Goal: Transaction & Acquisition: Purchase product/service

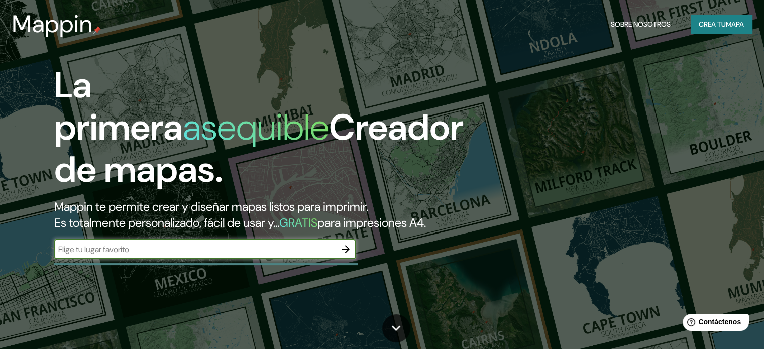
click at [271, 255] on input "text" at bounding box center [194, 250] width 281 height 12
paste input "[GEOGRAPHIC_DATA]"
type input "[GEOGRAPHIC_DATA]"
click at [350, 255] on icon "button" at bounding box center [345, 249] width 12 height 12
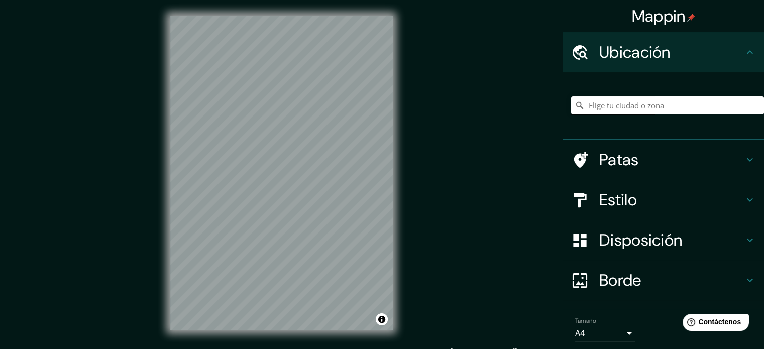
click at [636, 106] on input "Elige tu ciudad o zona" at bounding box center [667, 105] width 193 height 18
type input "[GEOGRAPHIC_DATA], [GEOGRAPHIC_DATA], [GEOGRAPHIC_DATA]"
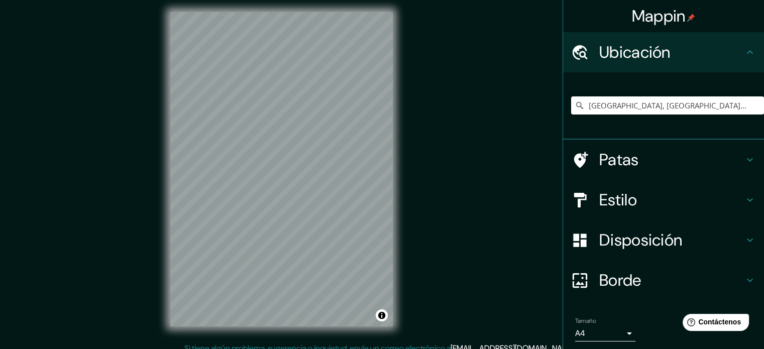
scroll to position [8, 0]
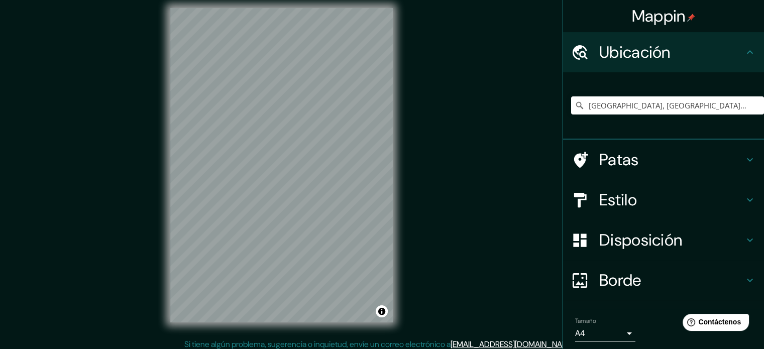
click at [163, 208] on div "© Mapbox © OpenStreetMap Improve this map" at bounding box center [281, 165] width 255 height 346
click at [646, 199] on h4 "Estilo" at bounding box center [671, 200] width 145 height 20
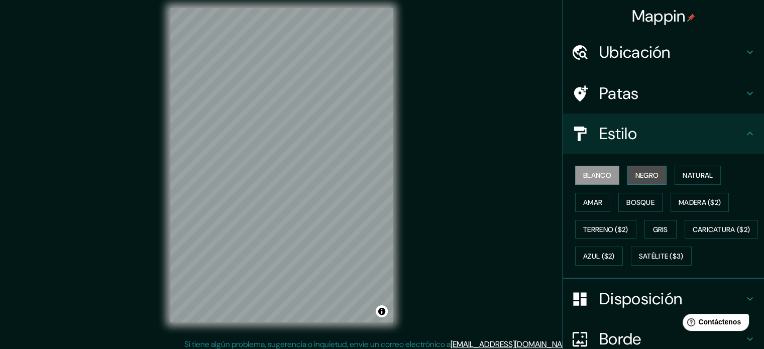
click at [635, 177] on font "Negro" at bounding box center [647, 175] width 24 height 9
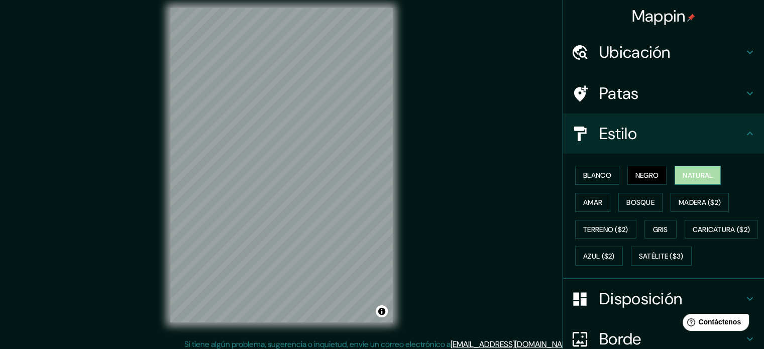
click at [688, 173] on font "Natural" at bounding box center [697, 175] width 30 height 9
click at [594, 198] on font "Amar" at bounding box center [592, 202] width 19 height 9
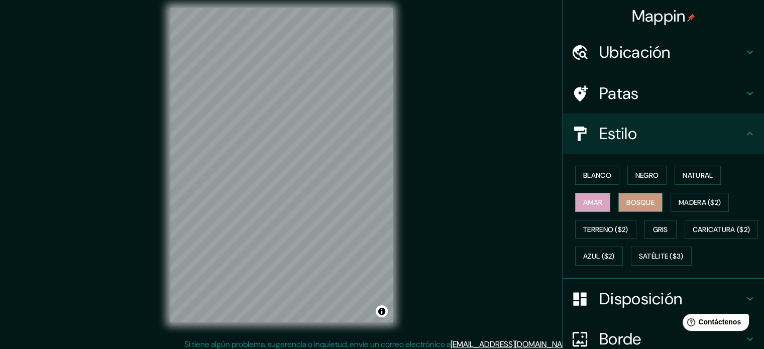
click at [632, 203] on font "Bosque" at bounding box center [640, 202] width 28 height 9
click at [683, 201] on font "Madera ($2)" at bounding box center [699, 202] width 42 height 9
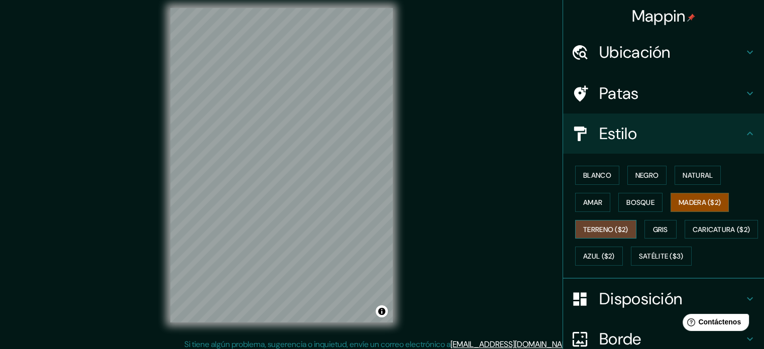
click at [601, 234] on button "Terreno ($2)" at bounding box center [605, 229] width 61 height 19
click at [653, 231] on font "Gris" at bounding box center [660, 229] width 15 height 9
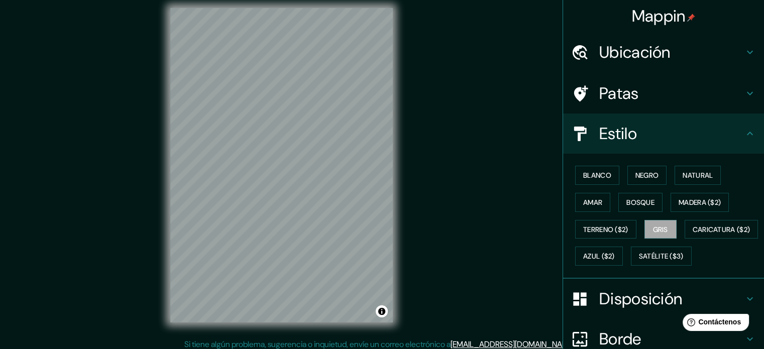
click at [627, 265] on div "Blanco Negro Natural Amar Bosque Madera ($2) Terreno ($2) Gris Caricatura ($2) …" at bounding box center [667, 216] width 193 height 108
click at [600, 178] on font "Blanco" at bounding box center [597, 175] width 28 height 9
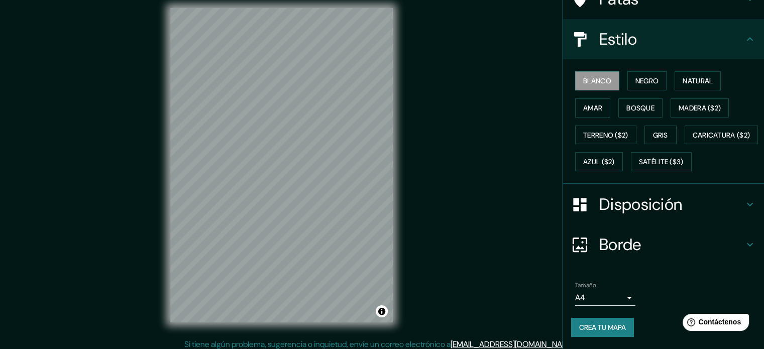
click at [664, 251] on h4 "Borde" at bounding box center [671, 244] width 145 height 20
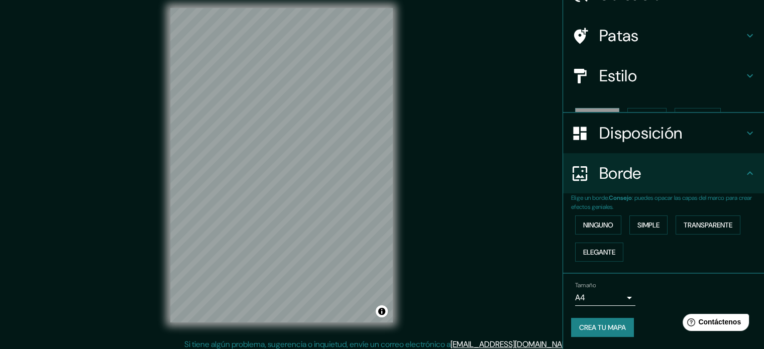
scroll to position [40, 0]
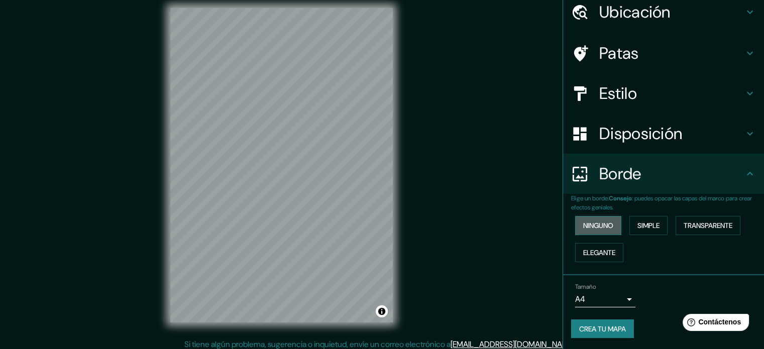
click at [606, 224] on font "Ninguno" at bounding box center [598, 225] width 30 height 9
click at [630, 222] on button "Simple" at bounding box center [648, 225] width 38 height 19
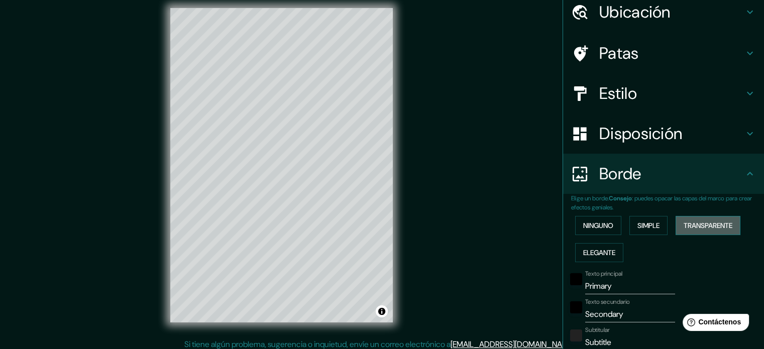
click at [693, 225] on font "Transparente" at bounding box center [707, 225] width 49 height 9
click at [608, 246] on font "Elegante" at bounding box center [599, 252] width 32 height 13
click at [597, 225] on font "Ninguno" at bounding box center [598, 225] width 30 height 9
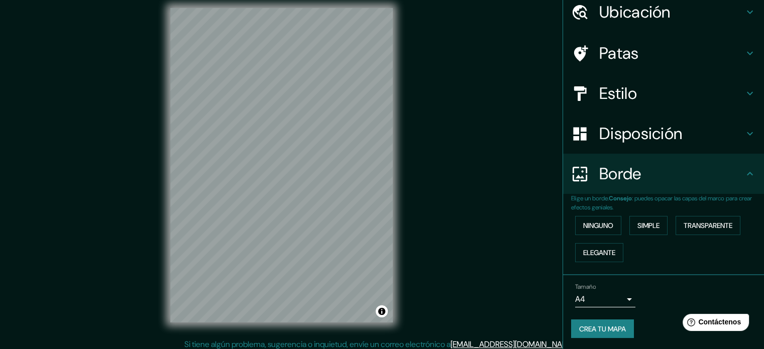
click at [618, 134] on font "Disposición" at bounding box center [640, 133] width 83 height 21
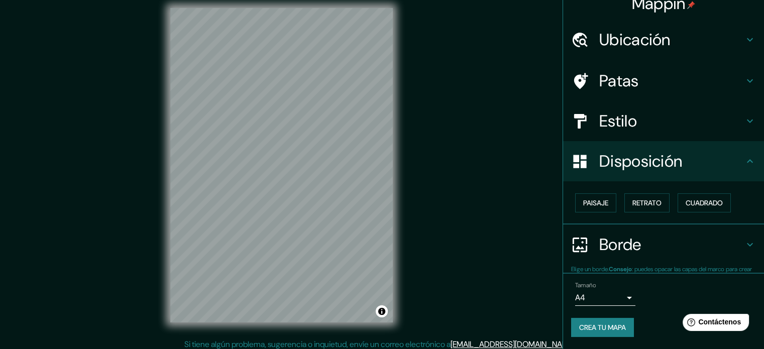
scroll to position [12, 0]
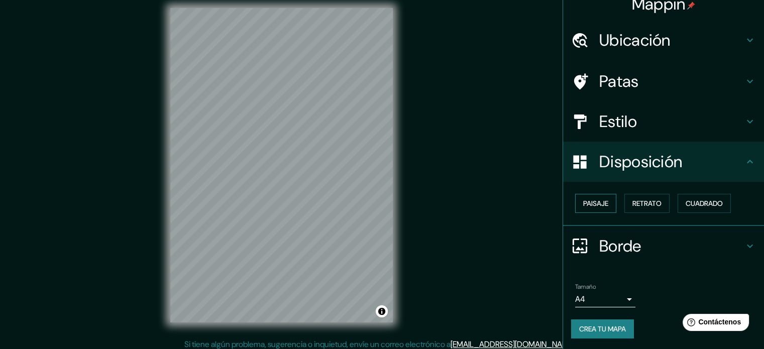
click at [589, 206] on font "Paisaje" at bounding box center [595, 203] width 25 height 9
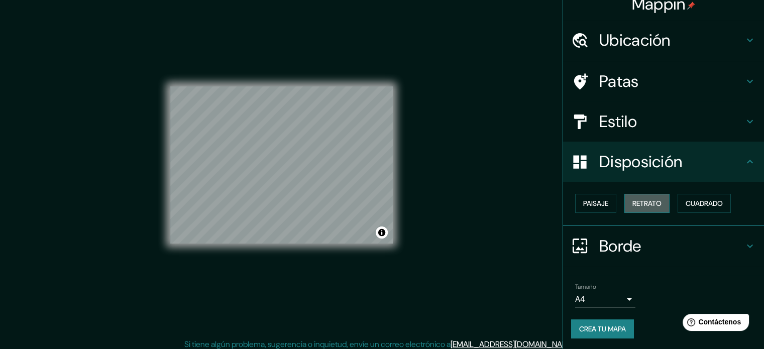
click at [640, 199] on font "Retrato" at bounding box center [646, 203] width 29 height 9
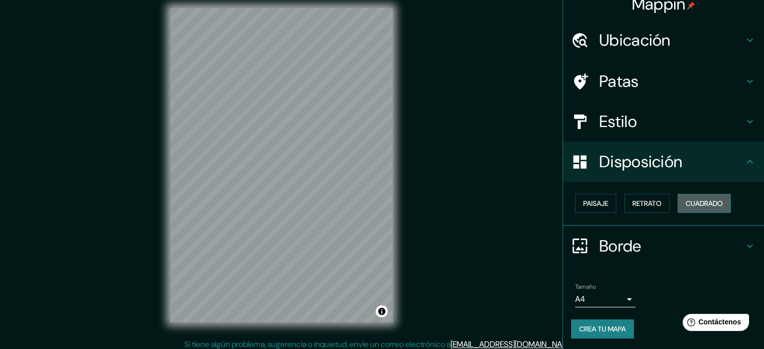
click at [688, 200] on font "Cuadrado" at bounding box center [703, 203] width 37 height 9
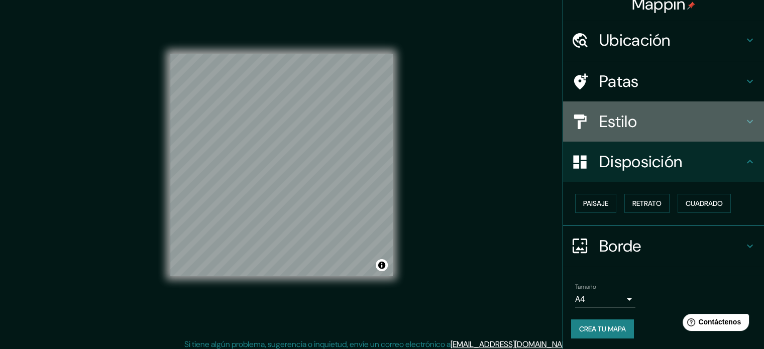
click at [646, 121] on h4 "Estilo" at bounding box center [671, 121] width 145 height 20
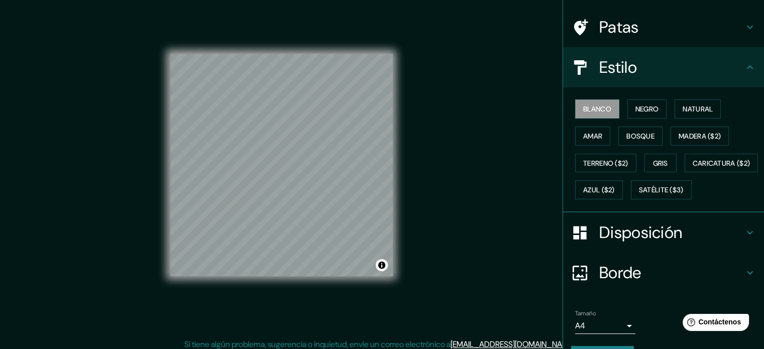
scroll to position [118, 0]
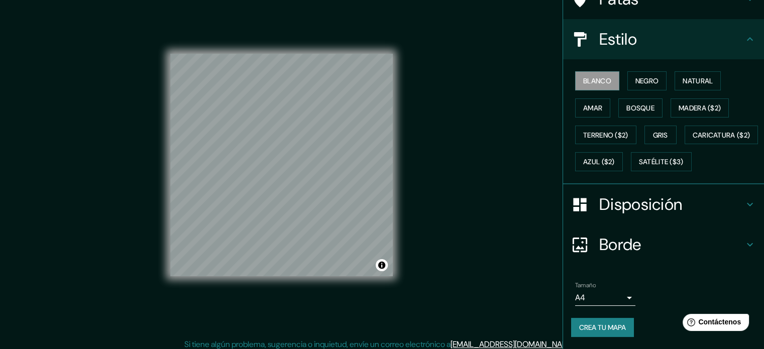
click at [588, 287] on div "Tamaño A4 single" at bounding box center [605, 294] width 60 height 24
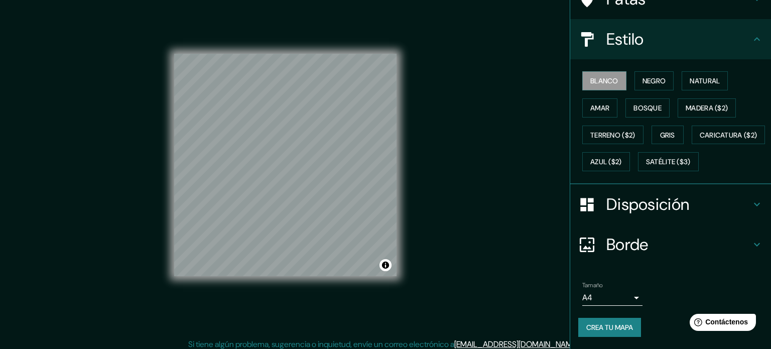
click at [591, 295] on body "Mappin Ubicación [GEOGRAPHIC_DATA], [GEOGRAPHIC_DATA], [GEOGRAPHIC_DATA] [GEOGR…" at bounding box center [385, 166] width 771 height 349
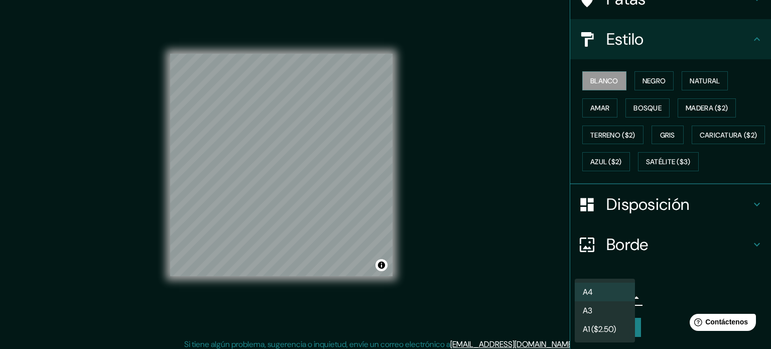
click at [601, 315] on li "A3" at bounding box center [605, 310] width 60 height 19
type input "a4"
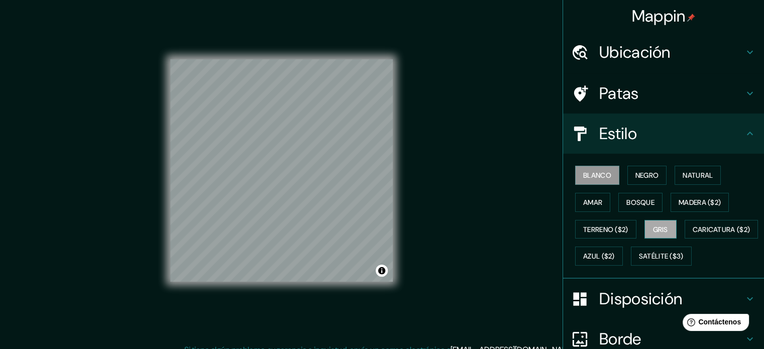
scroll to position [0, 0]
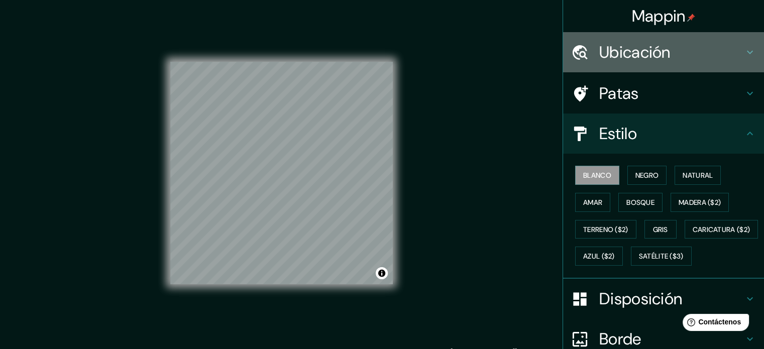
click at [654, 57] on font "Ubicación" at bounding box center [634, 52] width 71 height 21
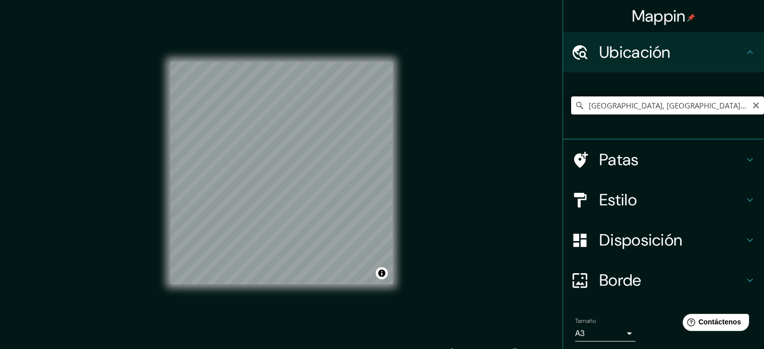
click at [644, 110] on input "[GEOGRAPHIC_DATA], [GEOGRAPHIC_DATA], [GEOGRAPHIC_DATA]" at bounding box center [667, 105] width 193 height 18
click at [601, 162] on font "Patas" at bounding box center [619, 159] width 40 height 21
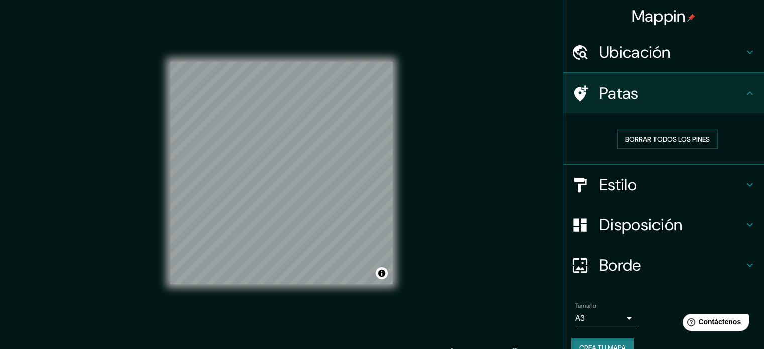
click at [601, 192] on font "Estilo" at bounding box center [618, 184] width 38 height 21
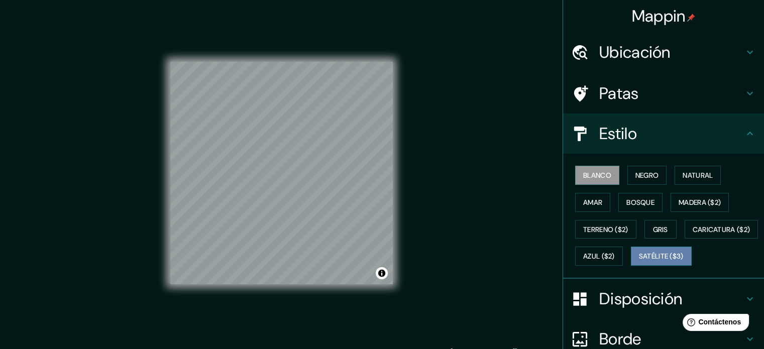
click at [639, 261] on font "Satélite ($3)" at bounding box center [661, 256] width 45 height 9
